Goal: Task Accomplishment & Management: Manage account settings

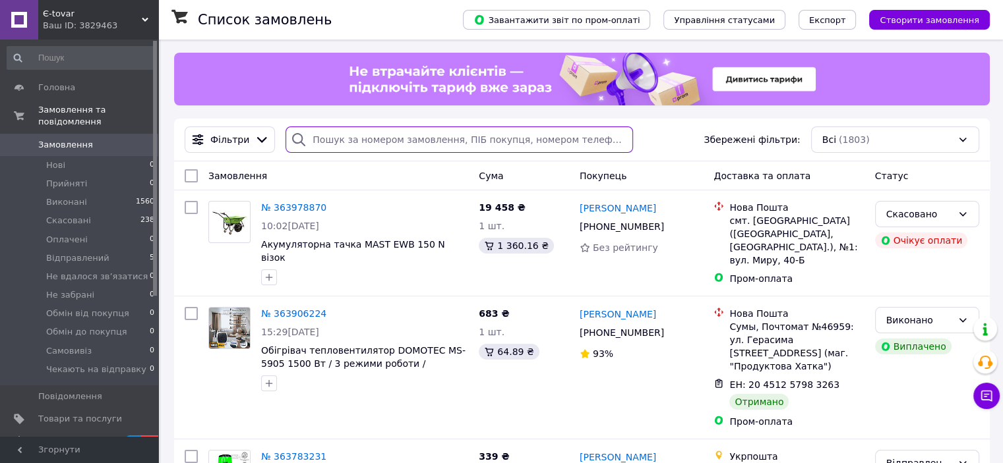
click at [321, 139] on input "search" at bounding box center [458, 140] width 347 height 26
paste input "359005732"
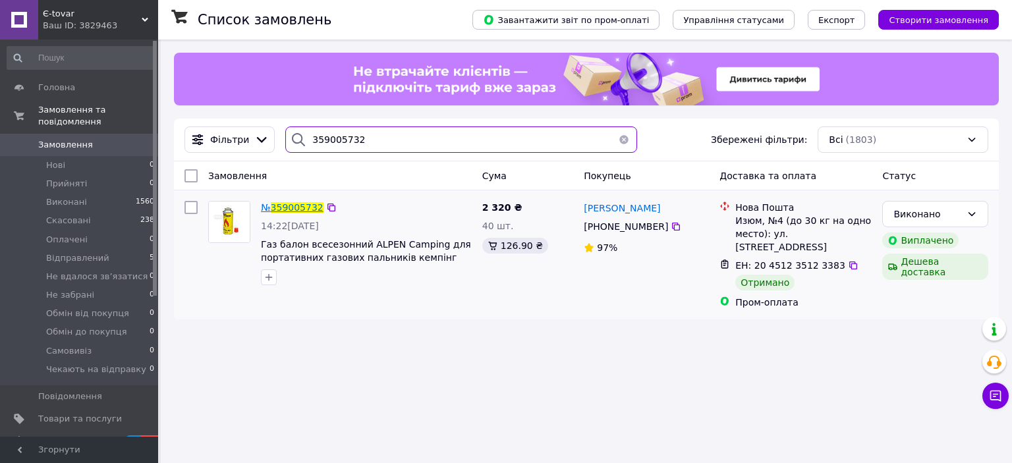
type input "359005732"
click at [293, 208] on span "359005732" at bounding box center [297, 207] width 53 height 11
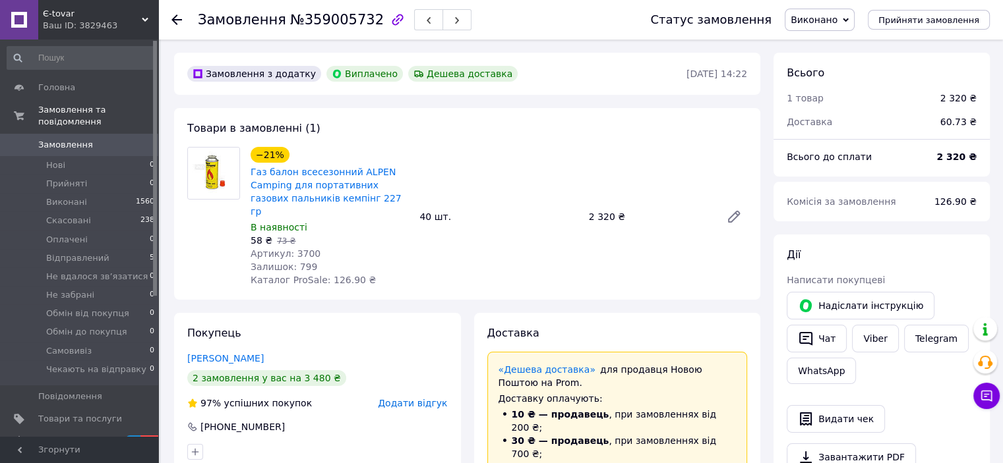
scroll to position [77, 0]
click at [873, 334] on link "Viber" at bounding box center [875, 339] width 46 height 28
click at [66, 139] on span "Замовлення" at bounding box center [65, 145] width 55 height 12
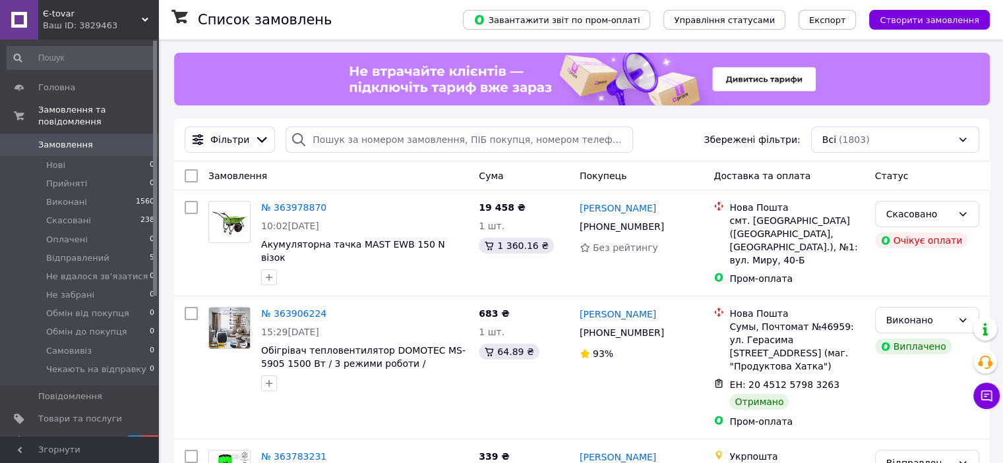
click at [323, 74] on div at bounding box center [581, 79] width 815 height 53
click at [315, 140] on input "search" at bounding box center [458, 140] width 347 height 26
paste input "363360983"
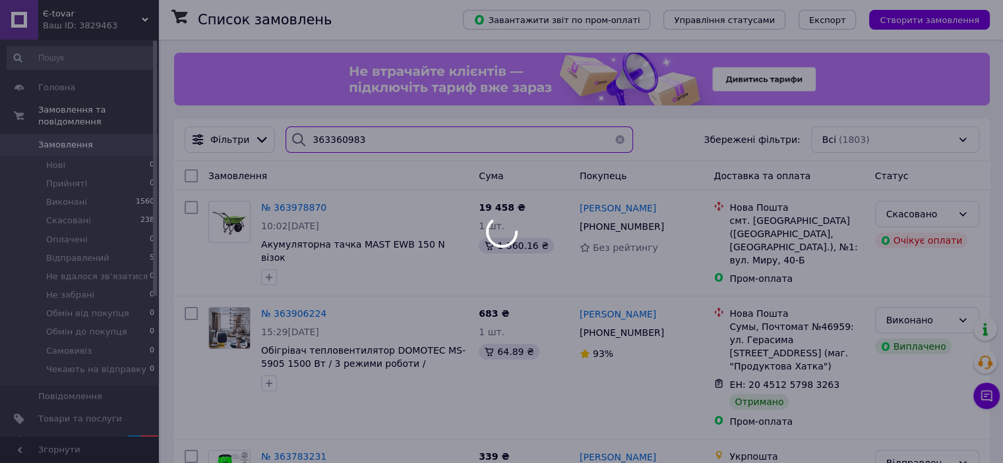
type input "363360983"
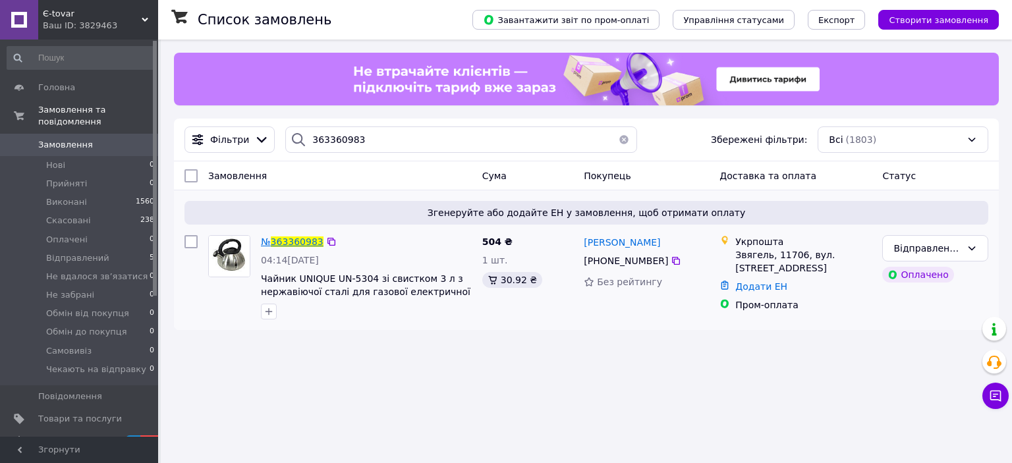
click at [289, 241] on span "363360983" at bounding box center [297, 242] width 53 height 11
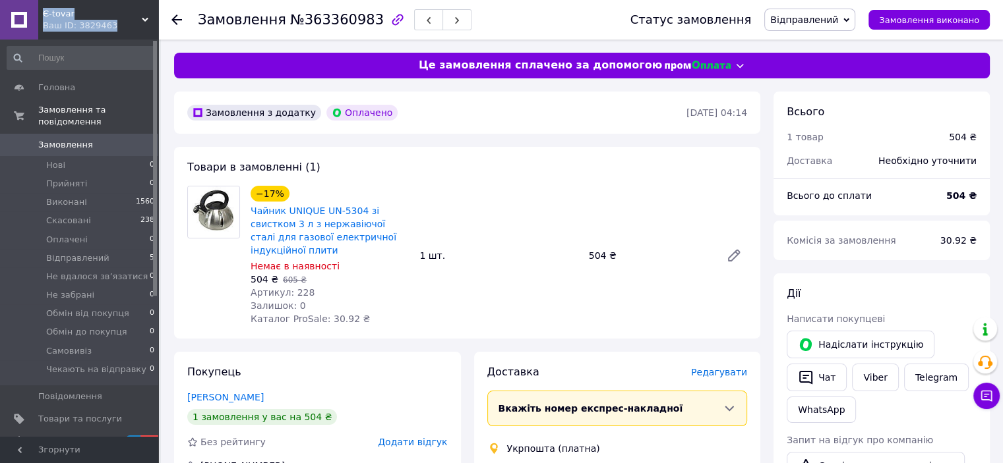
drag, startPoint x: 40, startPoint y: 7, endPoint x: 113, endPoint y: 30, distance: 77.3
click at [113, 30] on div "[PERSON_NAME] Ваш ID: 3829463" at bounding box center [98, 20] width 120 height 40
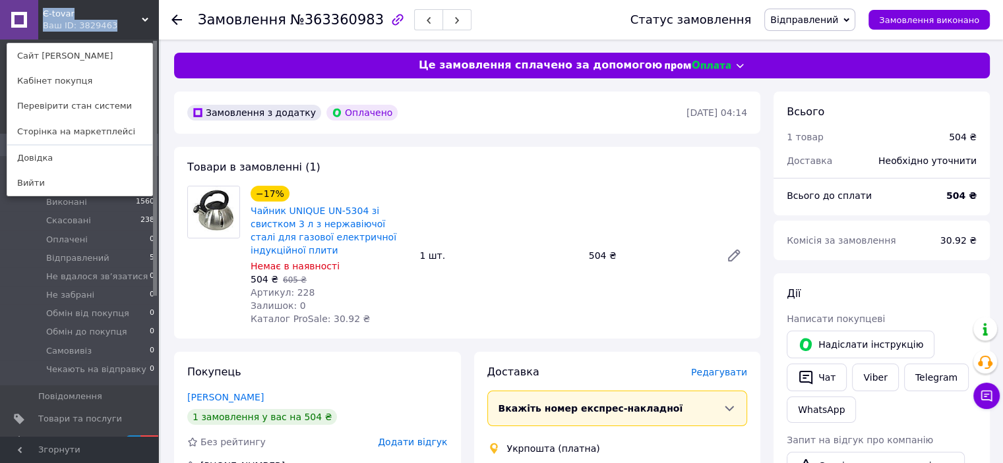
copy div "[PERSON_NAME] Ваш ID: 3829463"
click at [68, 18] on span "Є-tovar" at bounding box center [92, 14] width 99 height 12
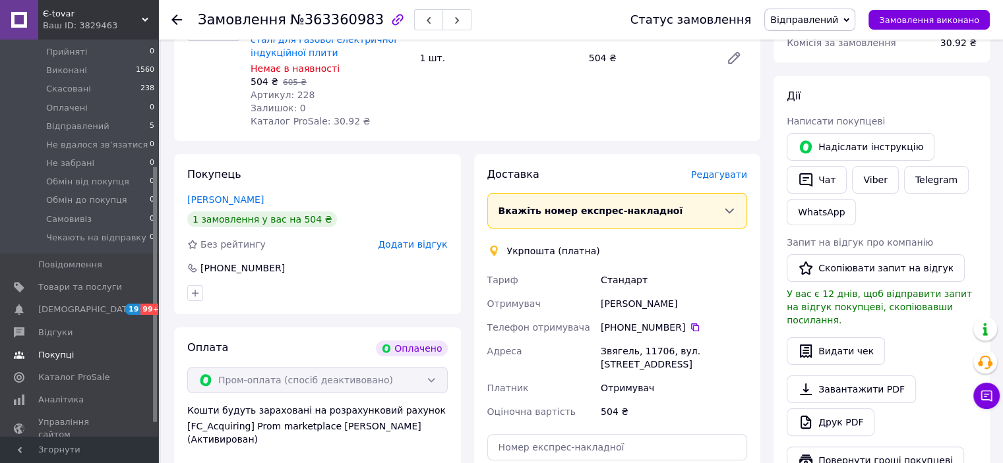
scroll to position [198, 0]
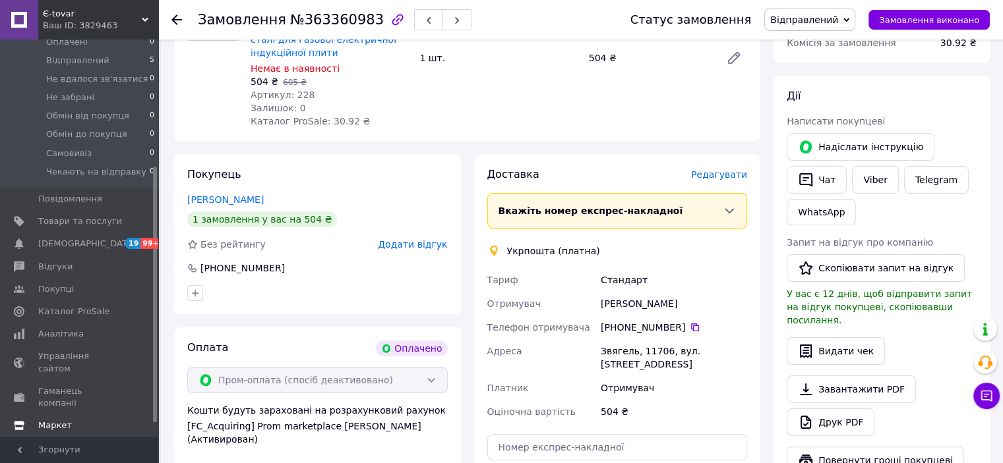
click at [61, 420] on span "Маркет" at bounding box center [55, 426] width 34 height 12
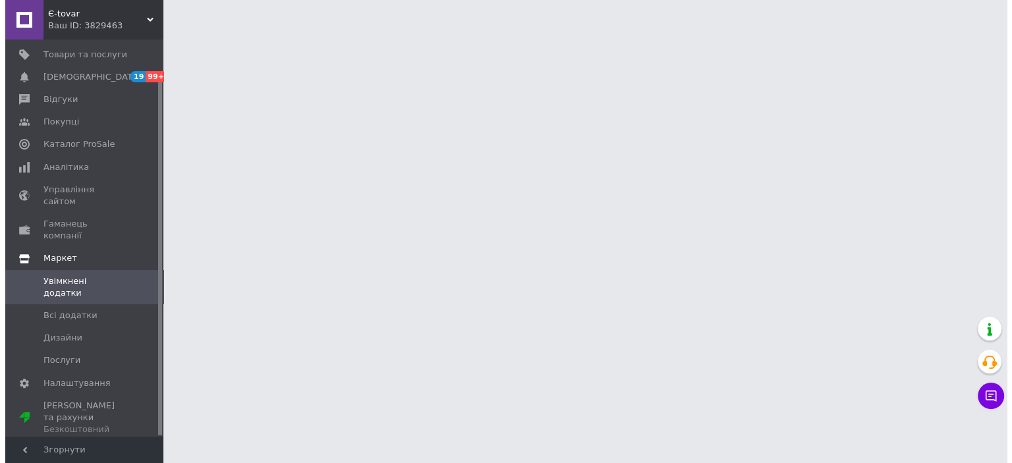
scroll to position [45, 0]
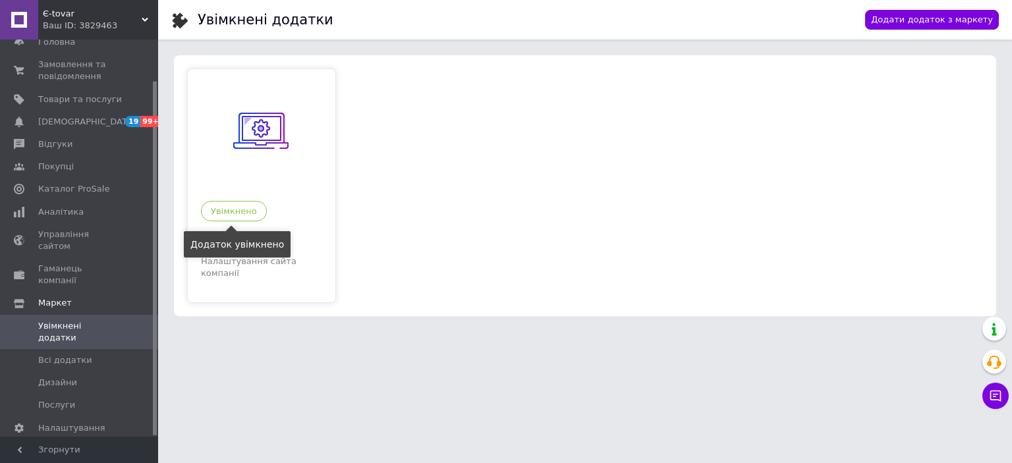
click at [234, 205] on div "Увімкнено" at bounding box center [234, 211] width 66 height 20
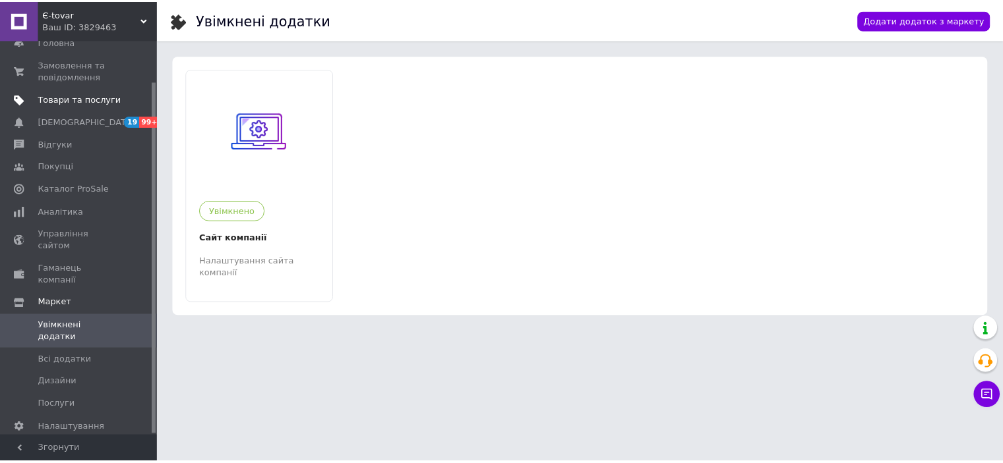
scroll to position [0, 0]
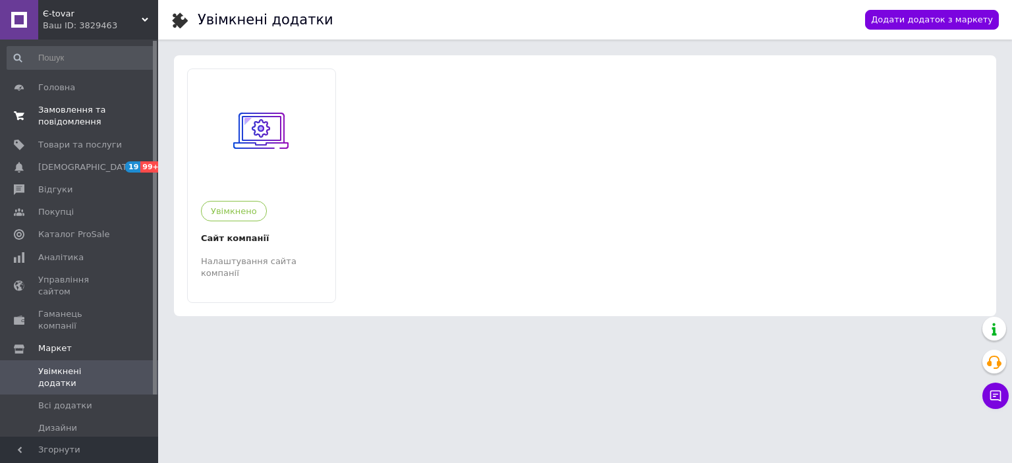
click at [55, 111] on span "Замовлення та повідомлення" at bounding box center [80, 116] width 84 height 24
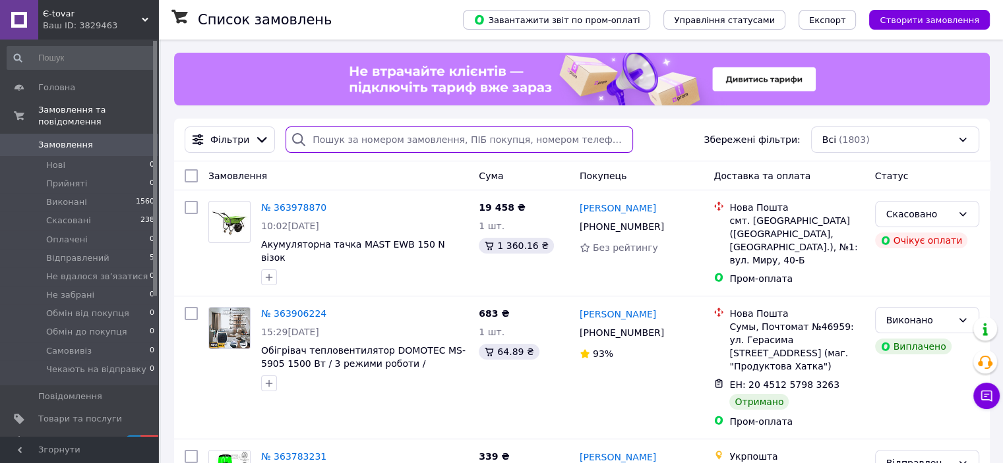
click at [322, 142] on input "search" at bounding box center [458, 140] width 347 height 26
paste input "363360983"
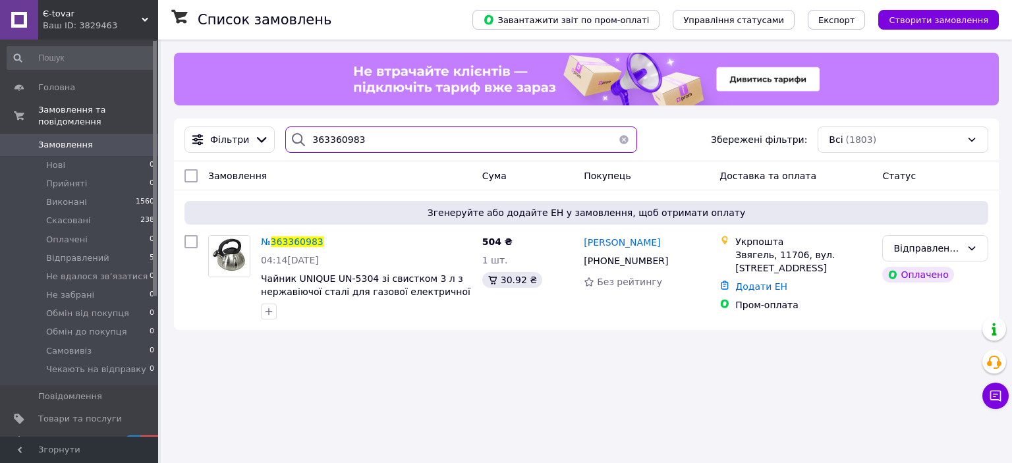
type input "363360983"
click at [285, 240] on span "363360983" at bounding box center [297, 242] width 53 height 11
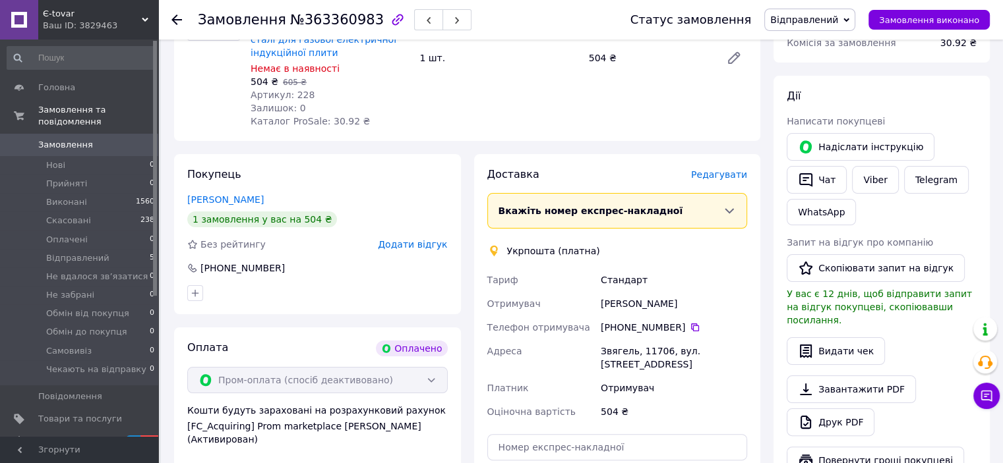
scroll to position [264, 0]
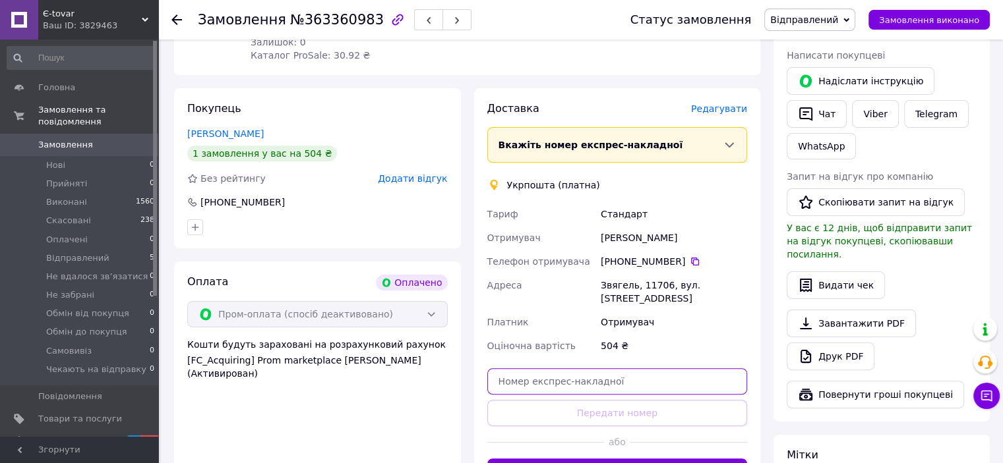
click at [529, 368] on input "text" at bounding box center [617, 381] width 260 height 26
click at [542, 370] on input "text" at bounding box center [617, 381] width 260 height 26
paste input "0503774599845"
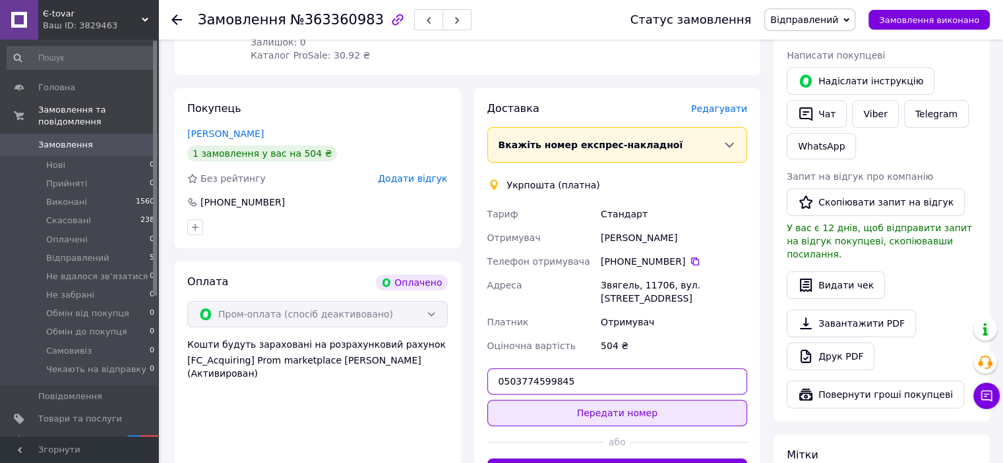
type input "0503774599845"
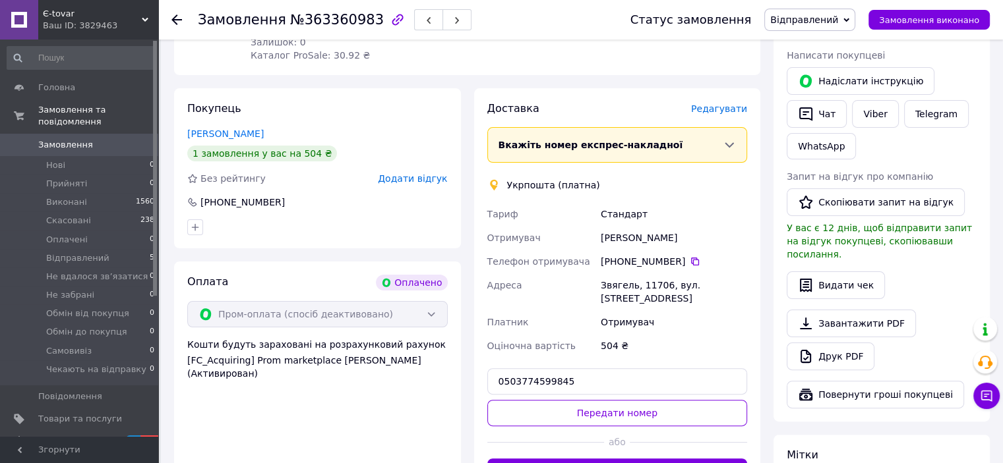
click at [600, 400] on button "Передати номер" at bounding box center [617, 413] width 260 height 26
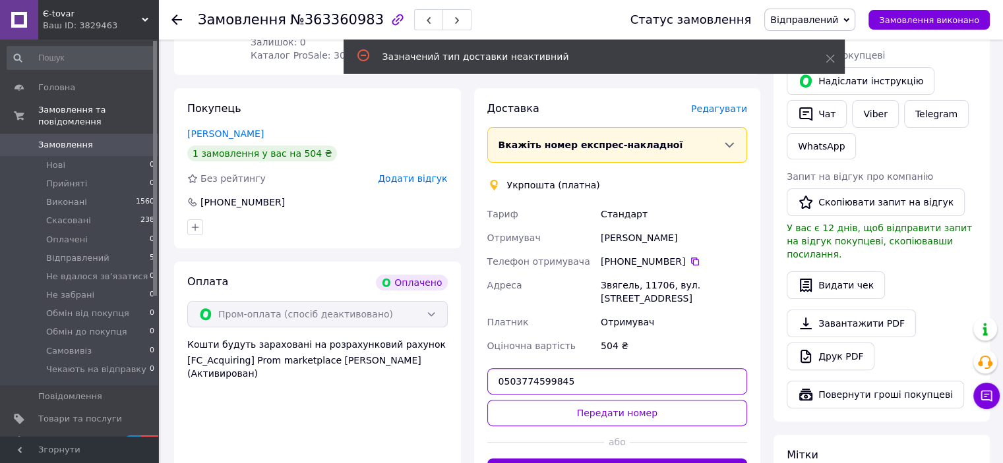
drag, startPoint x: 572, startPoint y: 374, endPoint x: 477, endPoint y: 361, distance: 96.5
click at [477, 361] on div "Доставка [PERSON_NAME] Вкажіть номер експрес-накладної Обов'язково введіть номе…" at bounding box center [617, 293] width 287 height 410
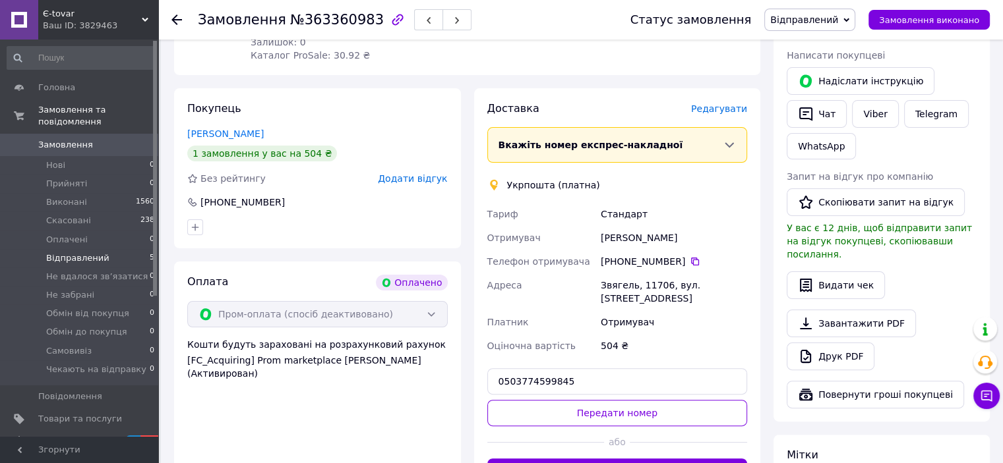
click at [65, 252] on span "Відправлений" at bounding box center [77, 258] width 63 height 12
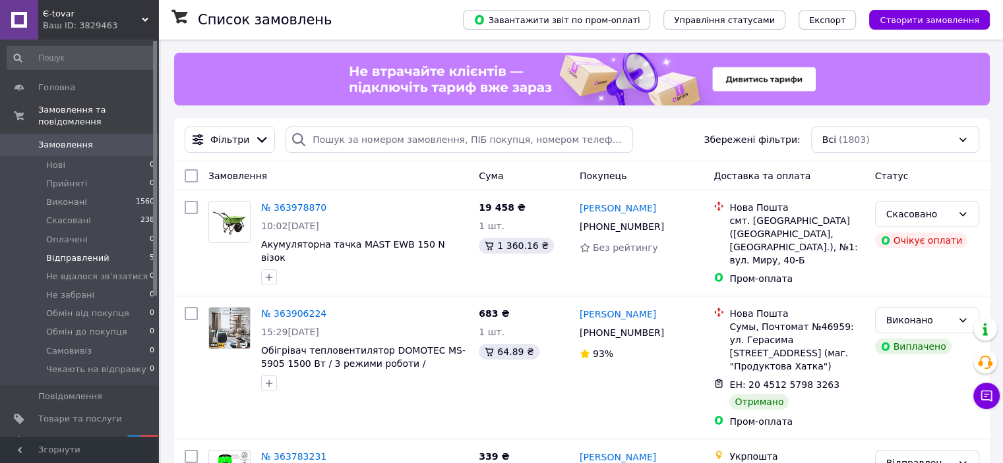
click at [74, 252] on span "Відправлений" at bounding box center [77, 258] width 63 height 12
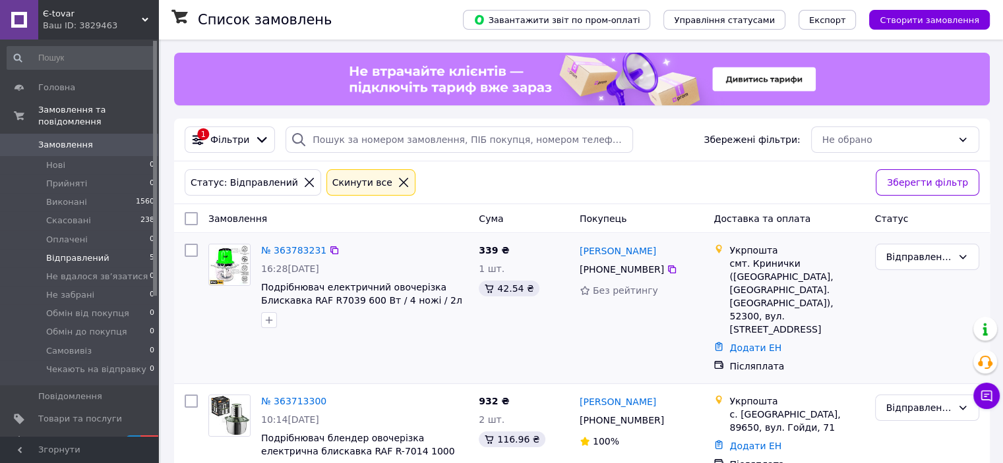
scroll to position [66, 0]
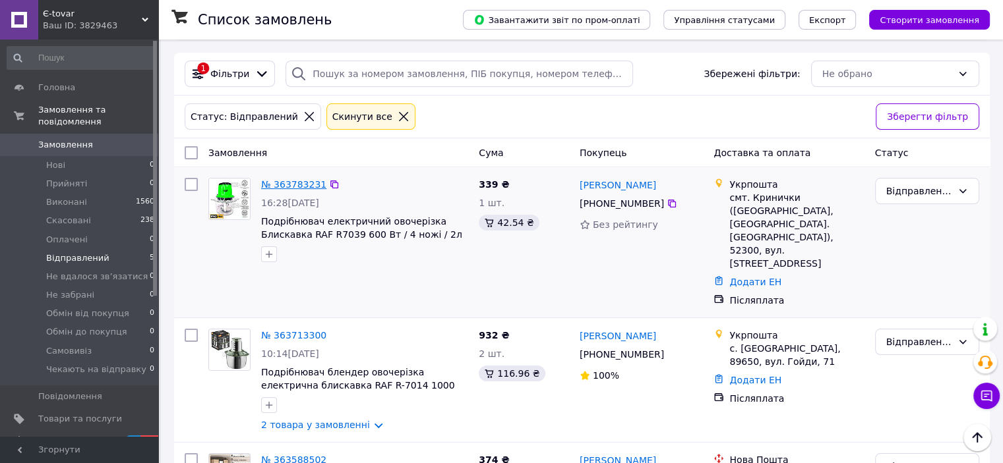
click at [293, 183] on link "№ 363783231" at bounding box center [293, 184] width 65 height 11
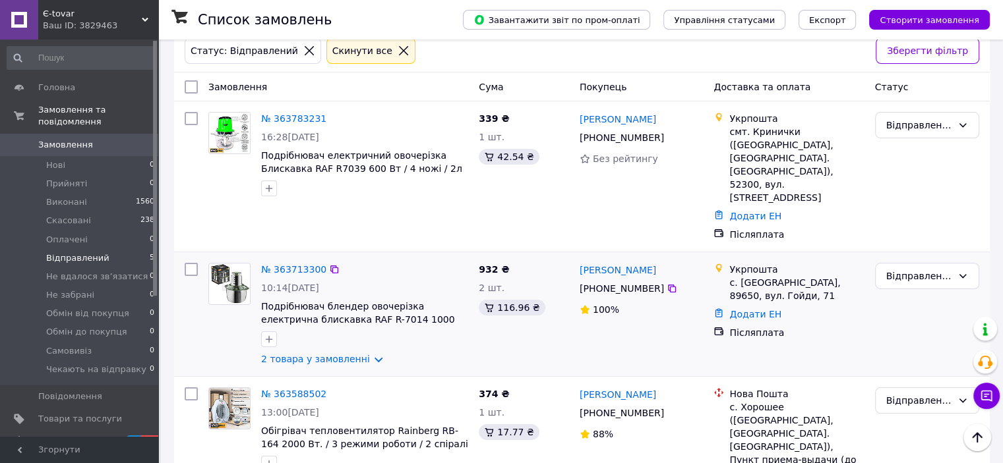
scroll to position [198, 0]
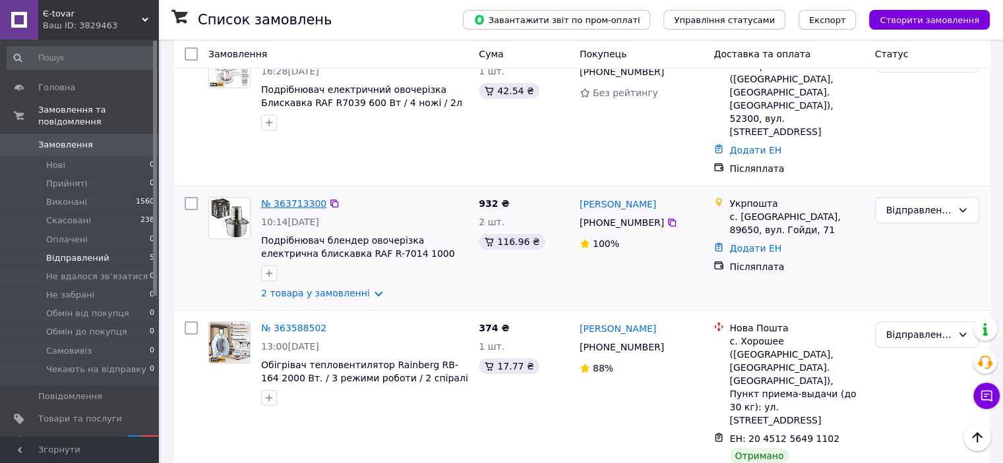
click at [290, 198] on link "№ 363713300" at bounding box center [293, 203] width 65 height 11
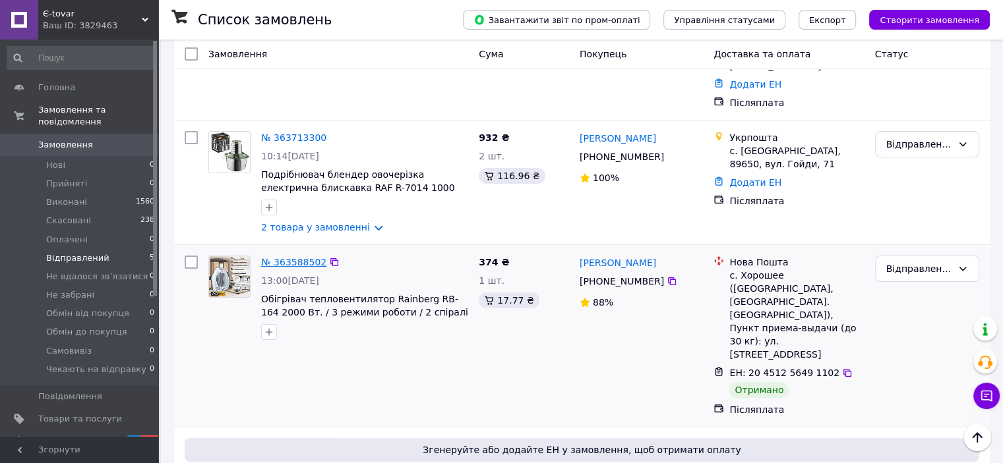
click at [292, 257] on link "№ 363588502" at bounding box center [293, 262] width 65 height 11
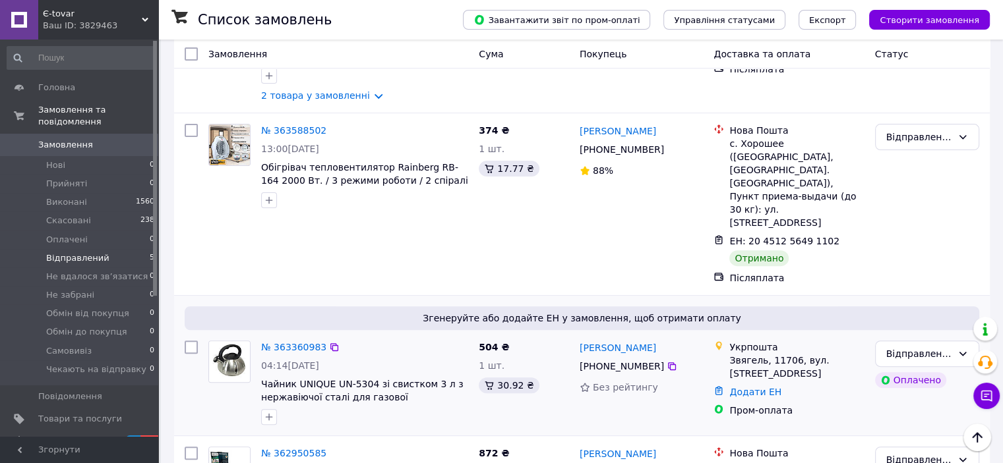
scroll to position [449, 0]
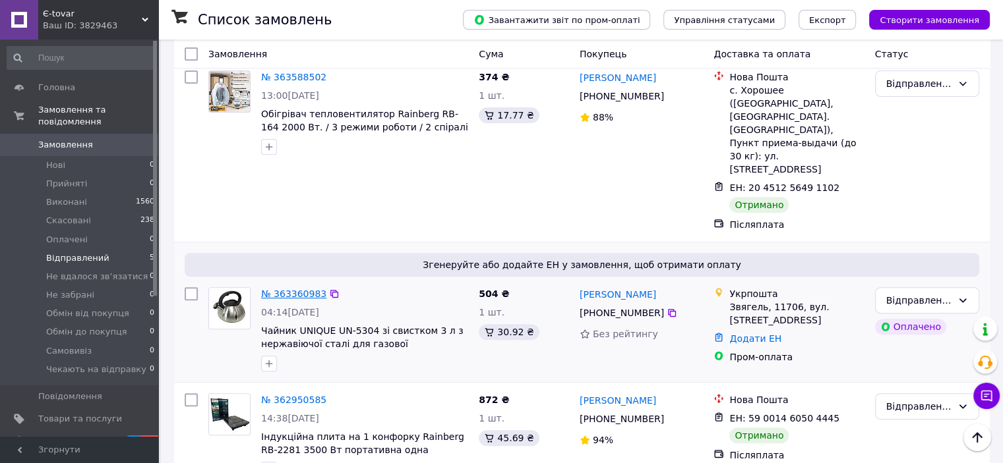
click at [301, 289] on link "№ 363360983" at bounding box center [293, 294] width 65 height 11
click at [329, 395] on icon at bounding box center [334, 400] width 11 height 11
click at [925, 399] on div "Відправлений" at bounding box center [919, 406] width 66 height 15
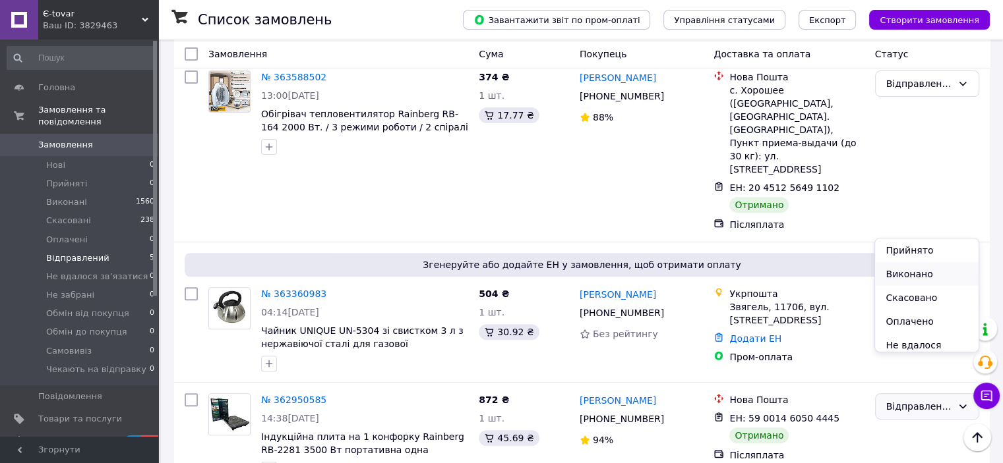
click at [902, 273] on li "Виконано" at bounding box center [926, 274] width 103 height 24
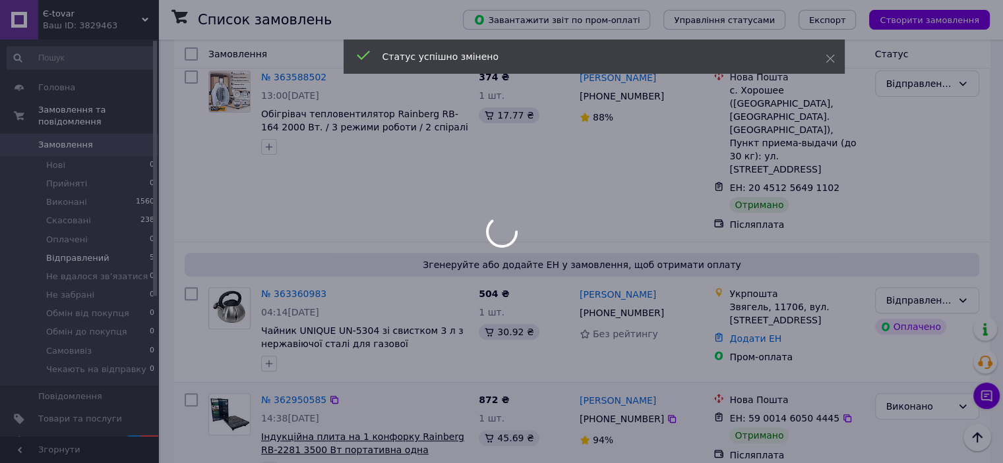
scroll to position [29, 0]
